Goal: Information Seeking & Learning: Understand process/instructions

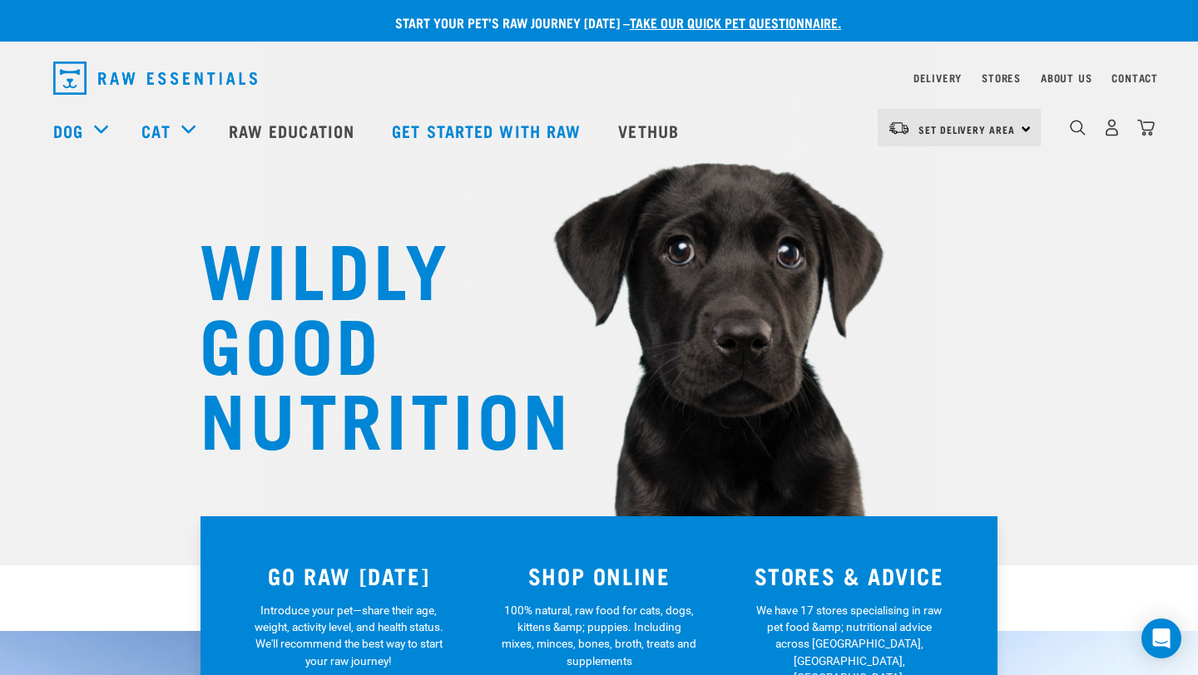
click at [942, 72] on div "Delivery" at bounding box center [937, 78] width 48 height 20
click at [937, 81] on link "Delivery" at bounding box center [937, 78] width 48 height 6
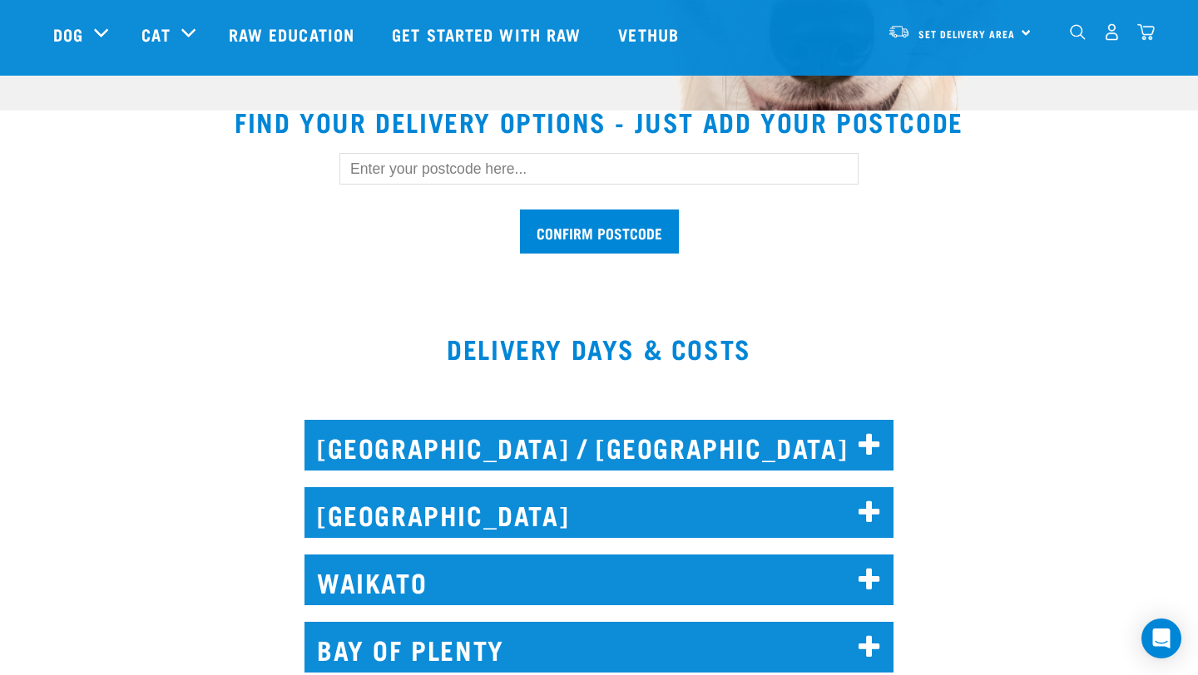
scroll to position [1067, 0]
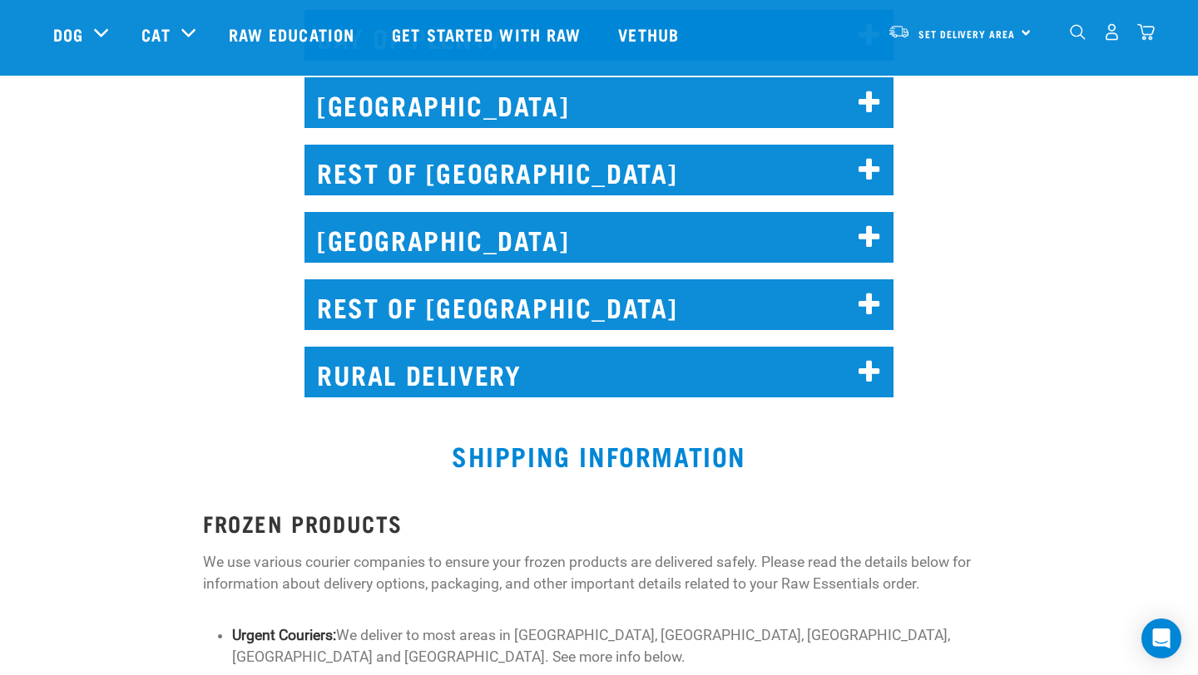
click at [869, 247] on icon at bounding box center [869, 238] width 22 height 27
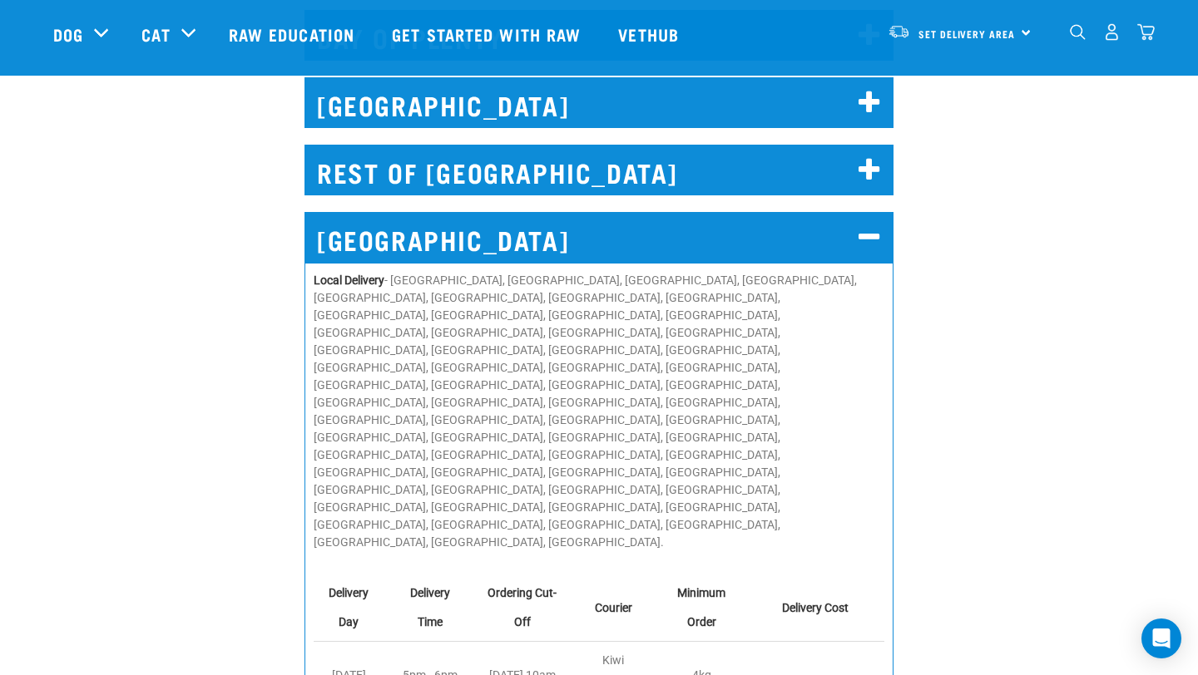
click at [996, 332] on div "CHRISTCHURCH Local Delivery - Addington, Aidanfield, Aranui, Avonside, Avonhead…" at bounding box center [599, 650] width 1218 height 922
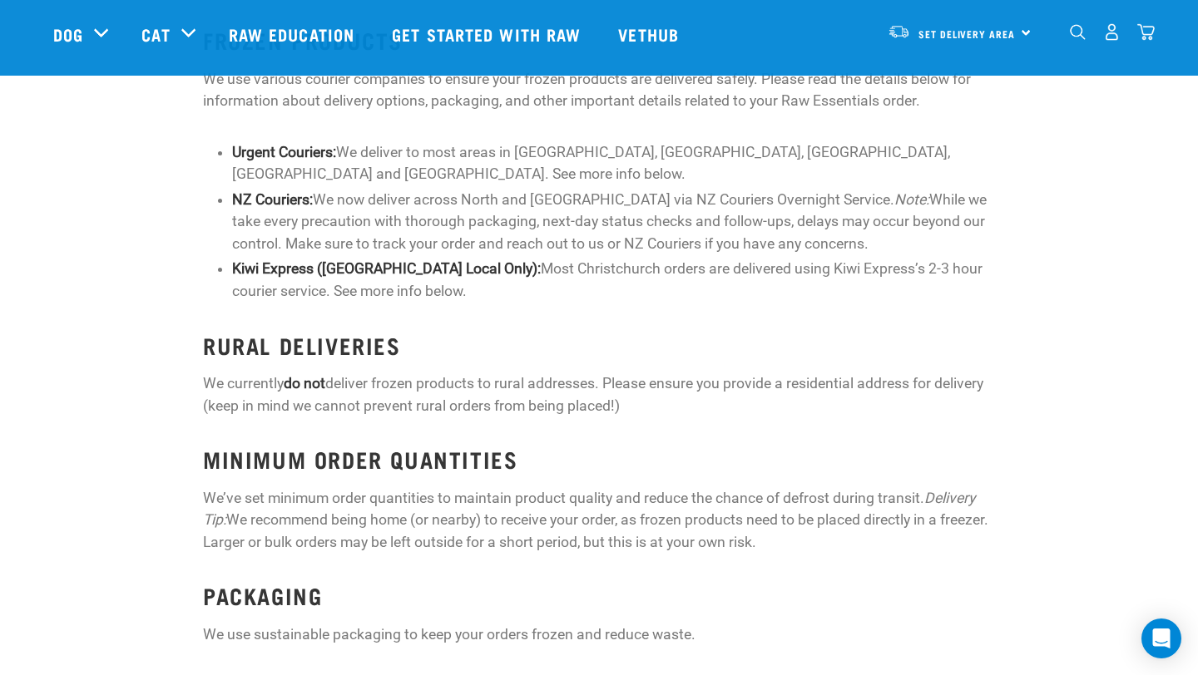
scroll to position [0, 0]
